Goal: Navigation & Orientation: Find specific page/section

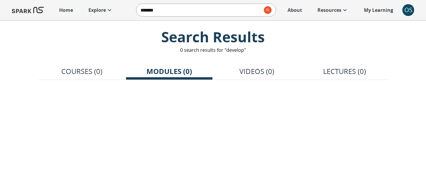
click at [69, 12] on p "Home" at bounding box center [66, 10] width 14 height 7
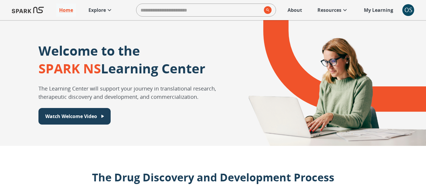
click at [96, 8] on p "Explore" at bounding box center [96, 10] width 17 height 7
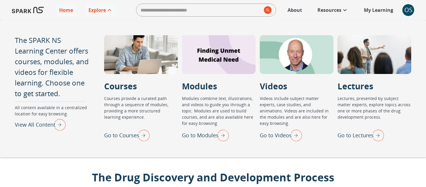
click at [61, 124] on img "View All Content" at bounding box center [58, 124] width 15 height 15
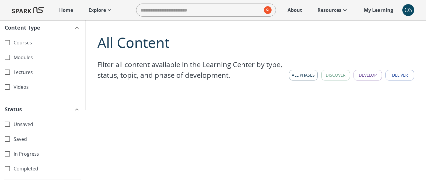
click at [56, 12] on link "Home" at bounding box center [66, 10] width 20 height 13
